Goal: Entertainment & Leisure: Browse casually

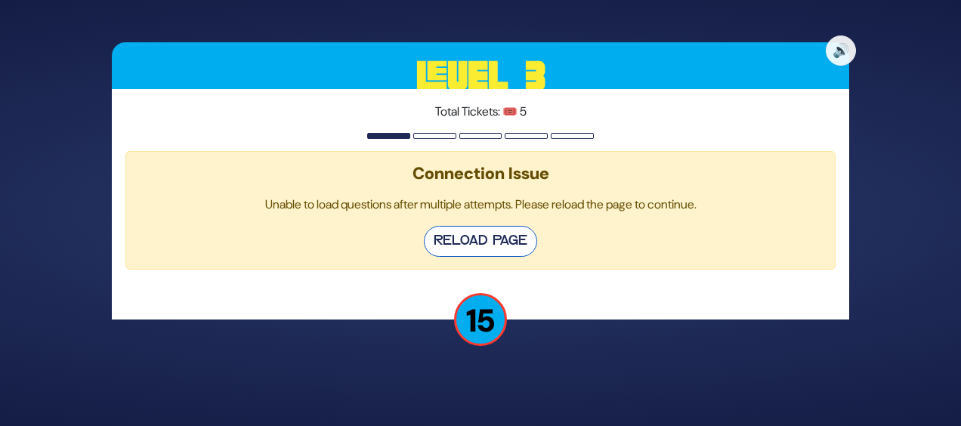
click at [505, 243] on button "Reload Page" at bounding box center [480, 241] width 113 height 31
